Goal: Transaction & Acquisition: Purchase product/service

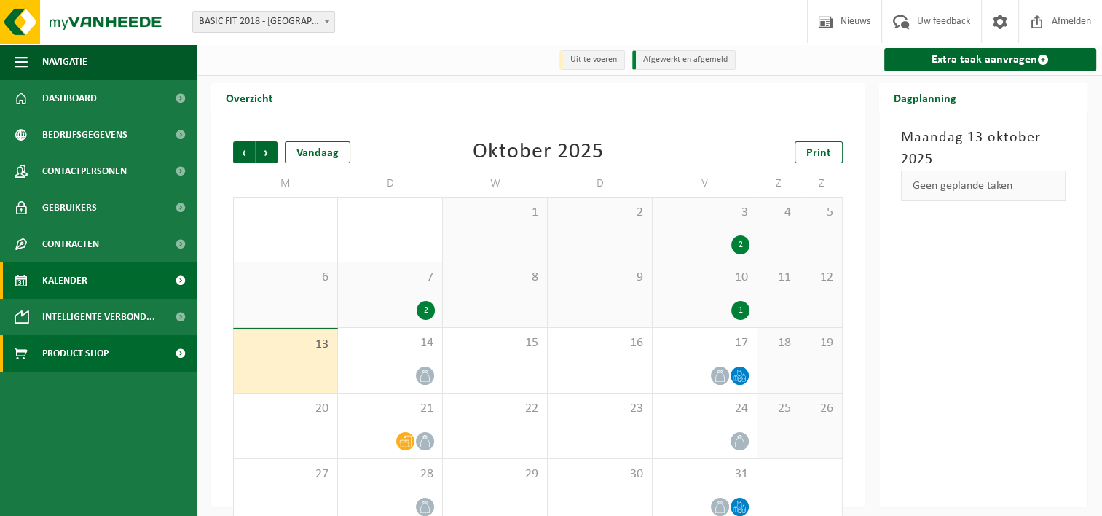
click at [85, 345] on span "Product Shop" at bounding box center [75, 353] width 66 height 36
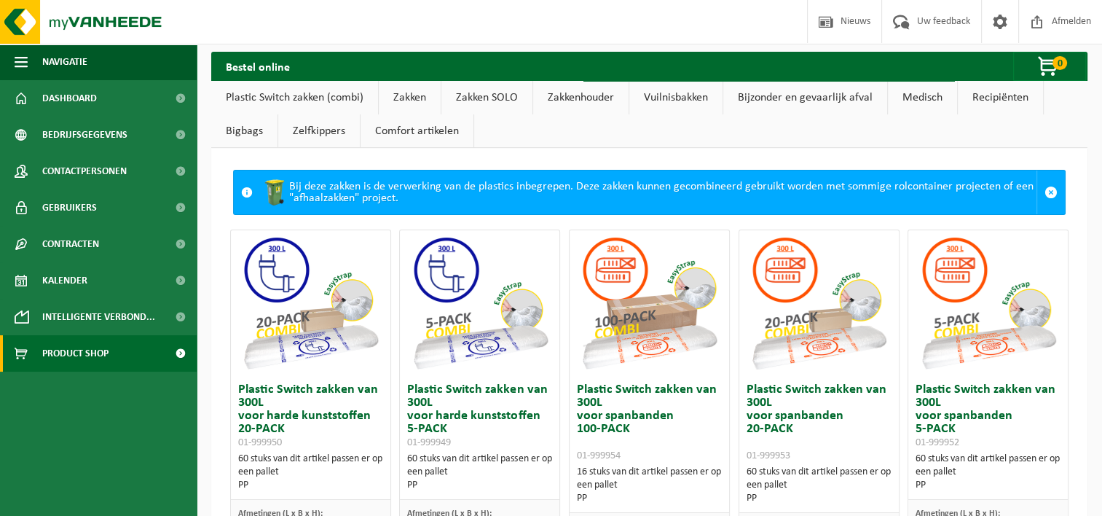
click at [393, 99] on link "Zakken" at bounding box center [410, 98] width 62 height 34
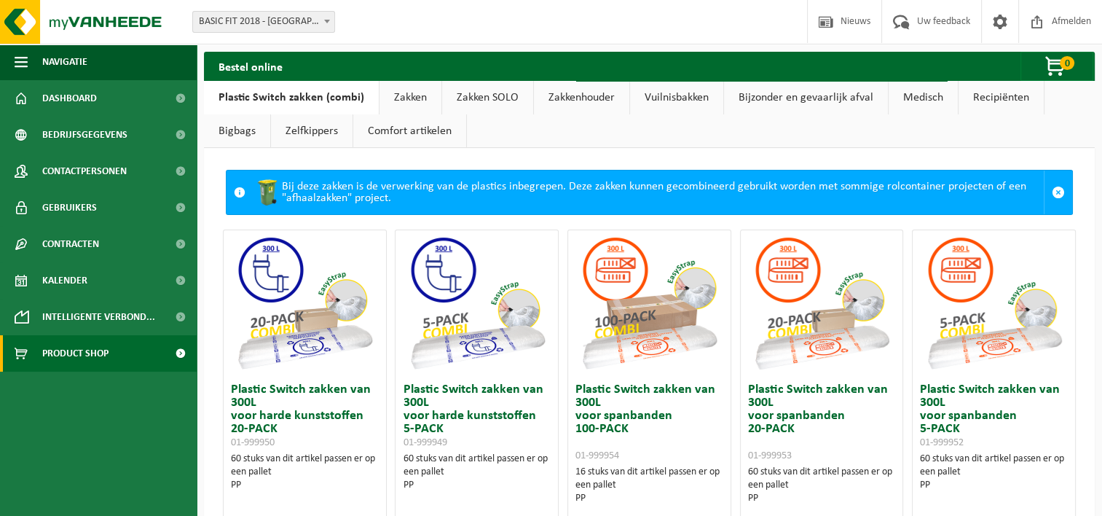
click at [402, 98] on link "Zakken" at bounding box center [411, 98] width 62 height 34
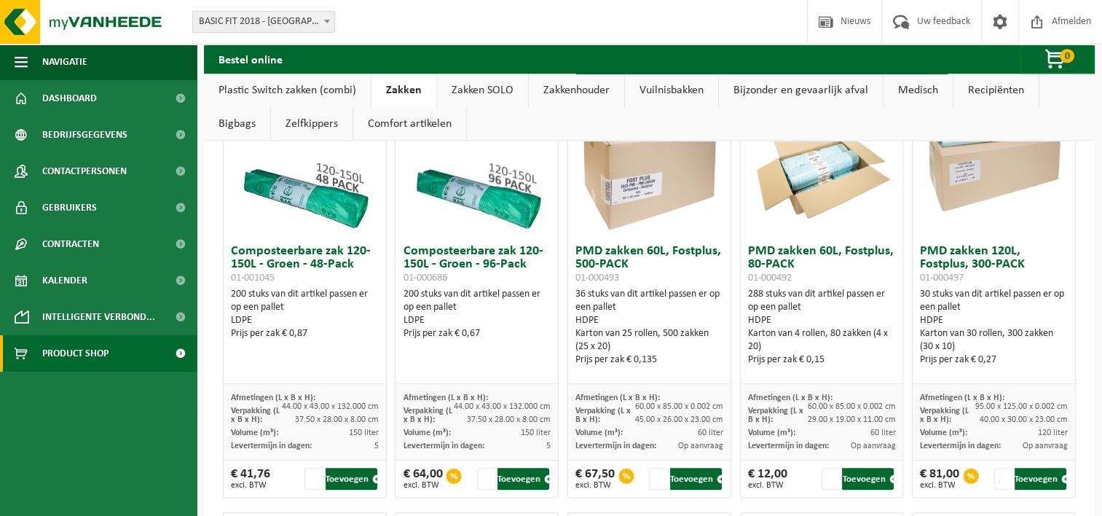
scroll to position [976, 0]
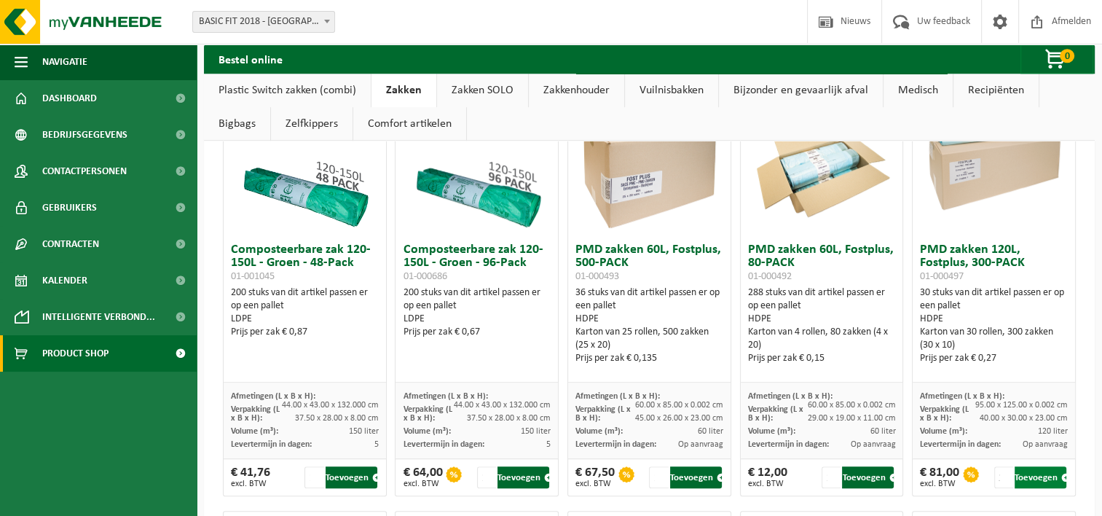
click at [1020, 477] on button "Toevoegen" at bounding box center [1041, 477] width 52 height 22
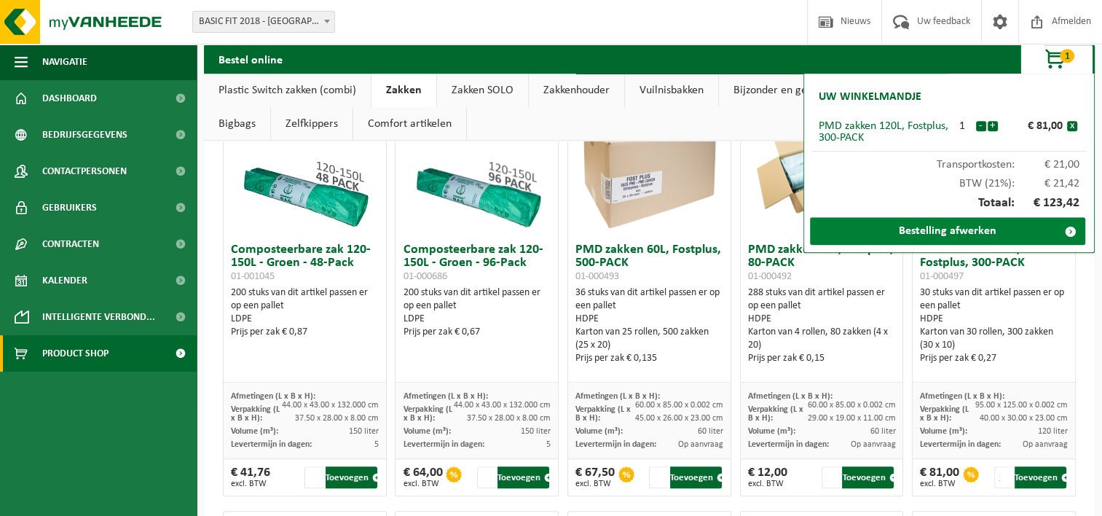
click at [976, 236] on link "Bestelling afwerken" at bounding box center [947, 231] width 275 height 28
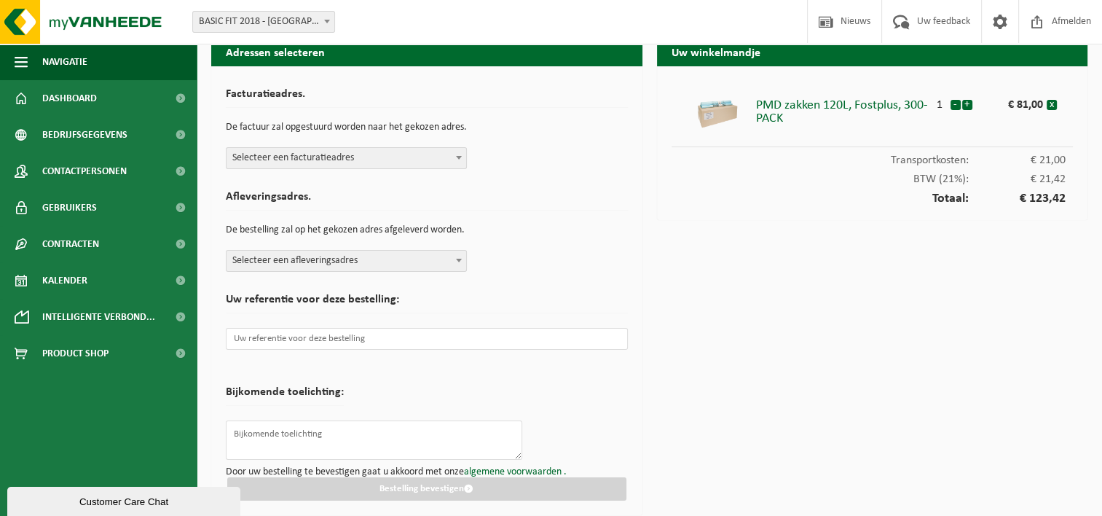
scroll to position [17, 0]
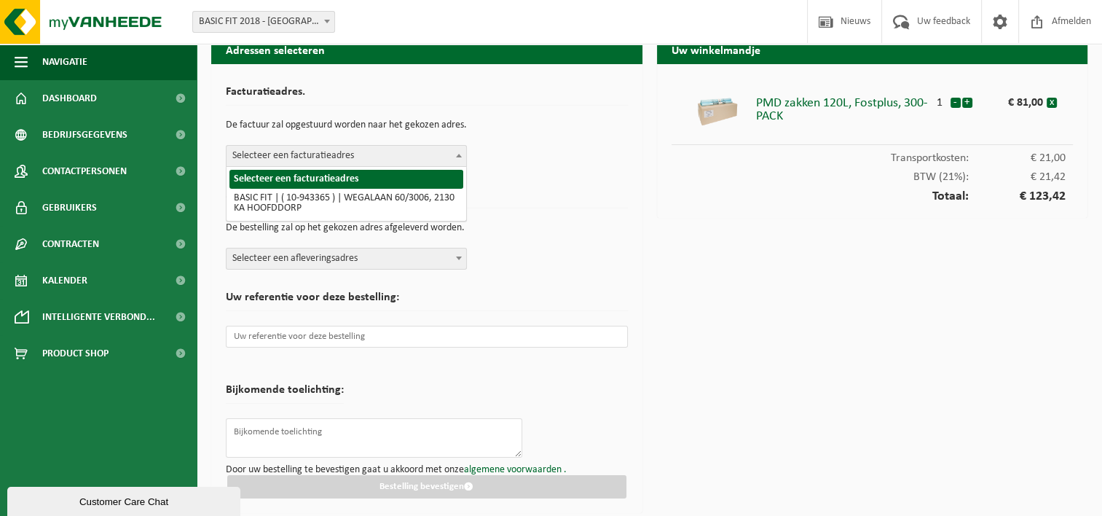
click at [354, 157] on span "Selecteer een facturatieadres" at bounding box center [347, 156] width 240 height 20
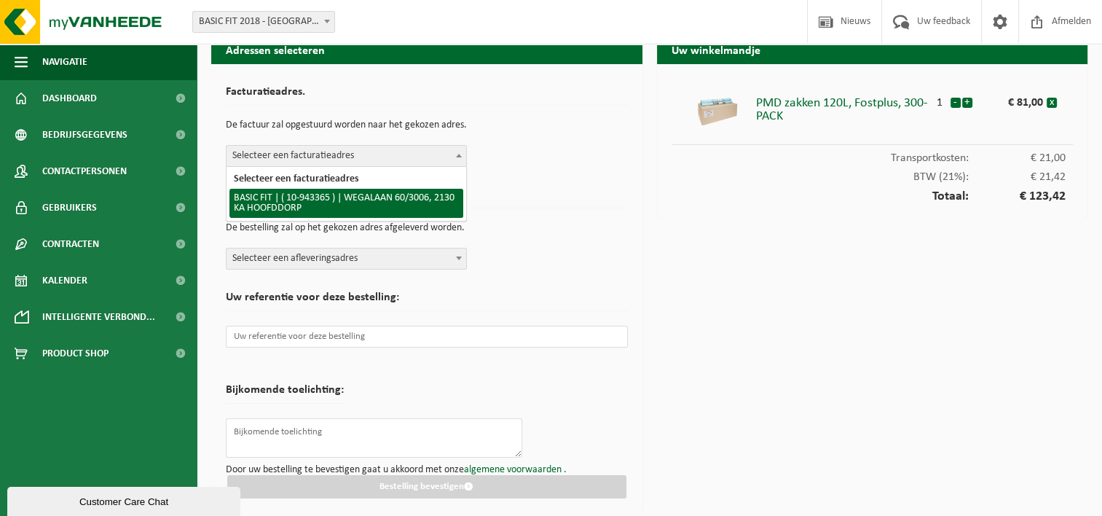
select select "140248"
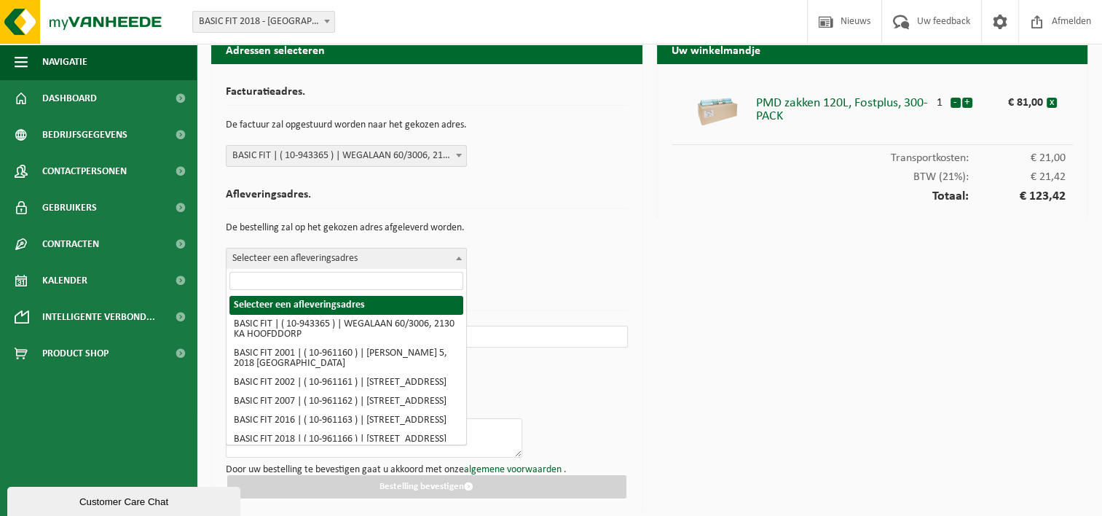
click at [349, 254] on span "Selecteer een afleveringsadres" at bounding box center [347, 258] width 240 height 20
click at [308, 281] on input "search" at bounding box center [347, 281] width 234 height 18
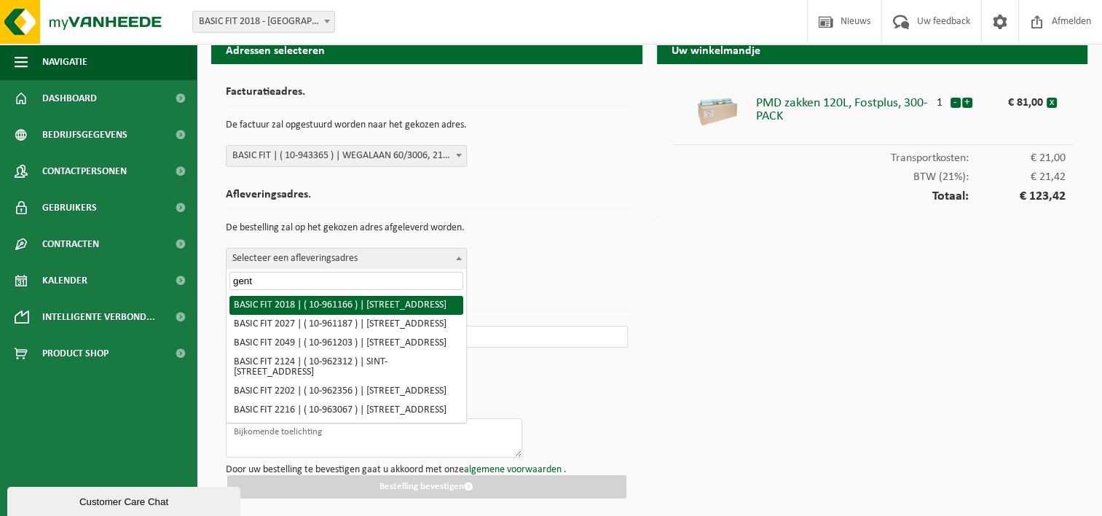
type input "gent"
select select "149885"
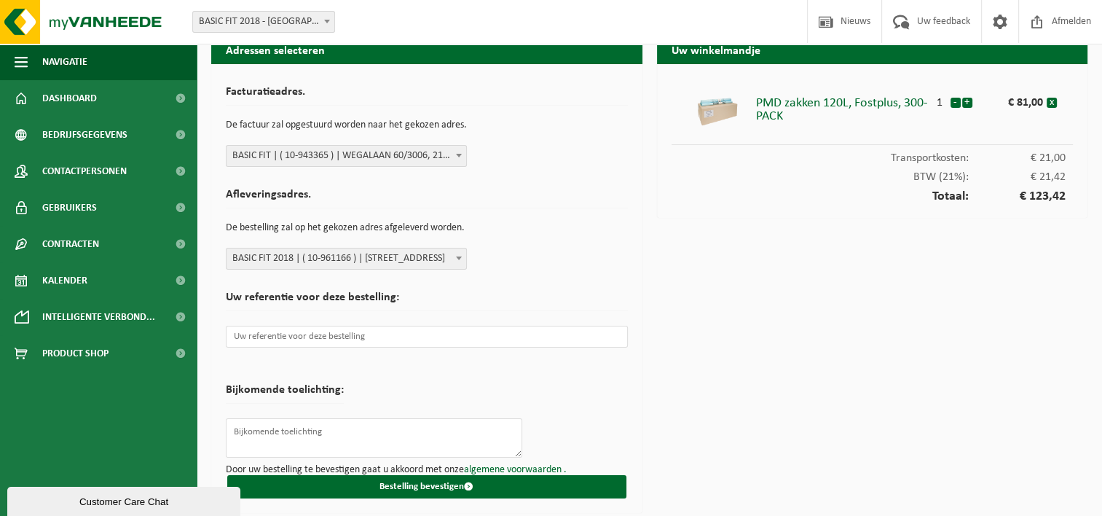
scroll to position [18, 0]
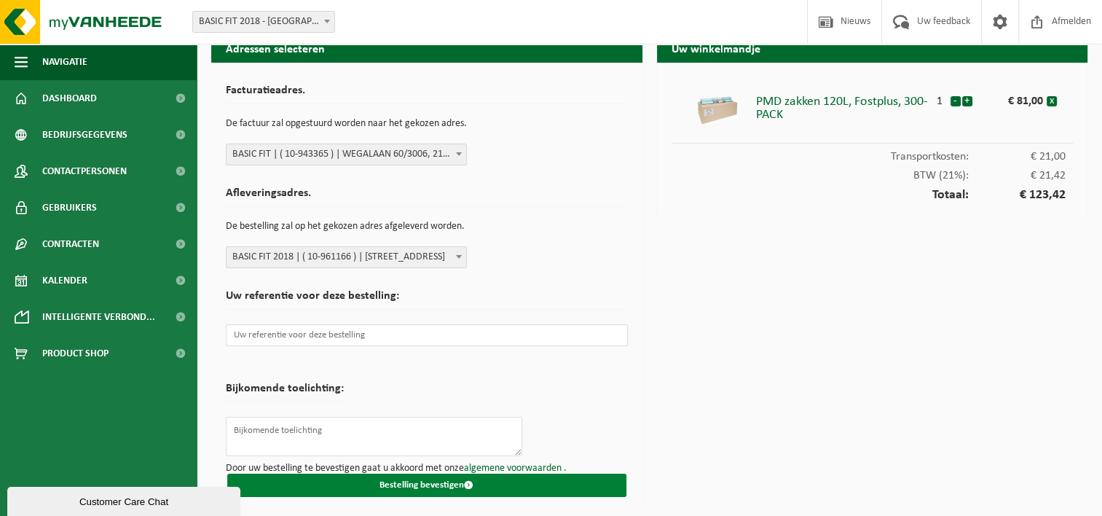
click at [410, 489] on button "Bestelling bevestigen" at bounding box center [426, 485] width 399 height 23
